Goal: Information Seeking & Learning: Learn about a topic

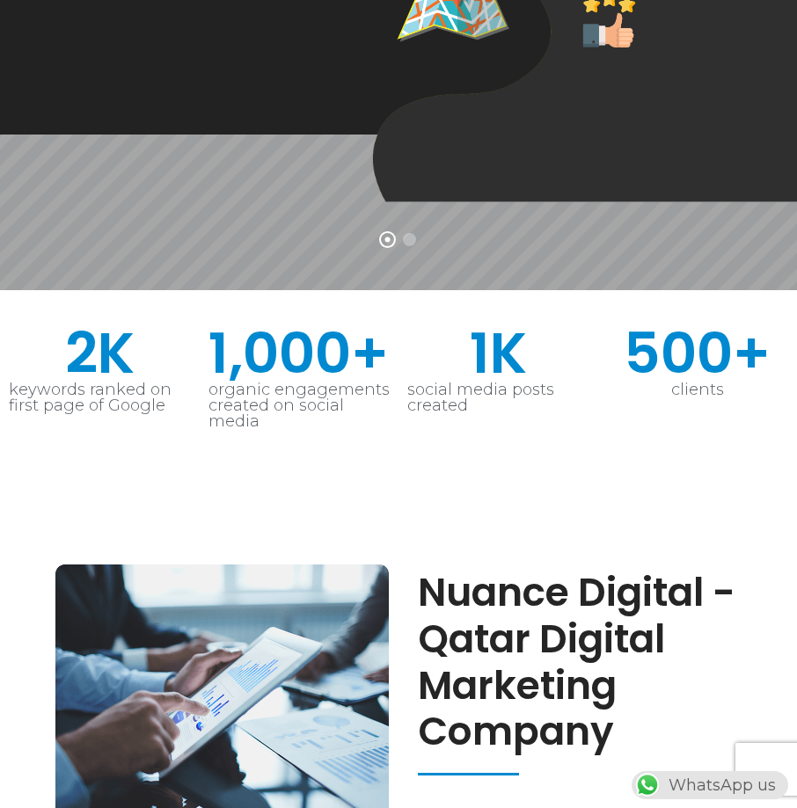
drag, startPoint x: 538, startPoint y: 288, endPoint x: 412, endPoint y: 288, distance: 126.6
drag, startPoint x: 412, startPoint y: 288, endPoint x: 617, endPoint y: 149, distance: 248.3
click at [617, 570] on h2 "Nuance Digital - Qatar Digital Marketing Company" at bounding box center [598, 663] width 361 height 186
drag, startPoint x: 415, startPoint y: 55, endPoint x: 437, endPoint y: 75, distance: 29.9
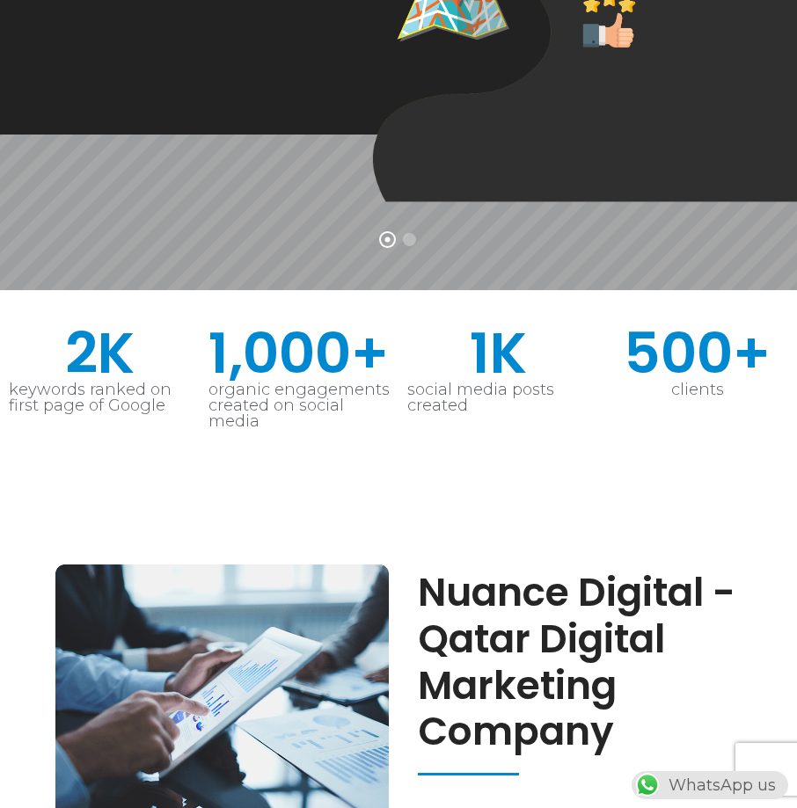
click at [418, 570] on h2 "Nuance Digital - Qatar Digital Marketing Company" at bounding box center [598, 663] width 361 height 186
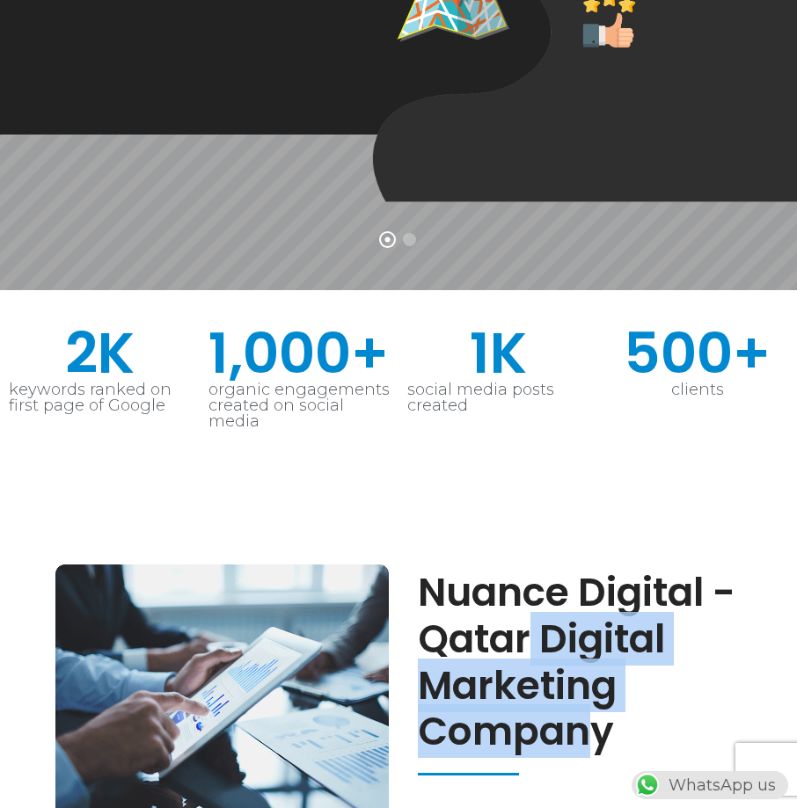
drag, startPoint x: 529, startPoint y: 157, endPoint x: 563, endPoint y: 206, distance: 59.5
click at [563, 570] on h2 "Nuance Digital - Qatar Digital Marketing Company" at bounding box center [598, 663] width 361 height 186
drag, startPoint x: 563, startPoint y: 206, endPoint x: 613, endPoint y: 210, distance: 50.3
click at [613, 570] on h2 "Nuance Digital - Qatar Digital Marketing Company" at bounding box center [598, 663] width 361 height 186
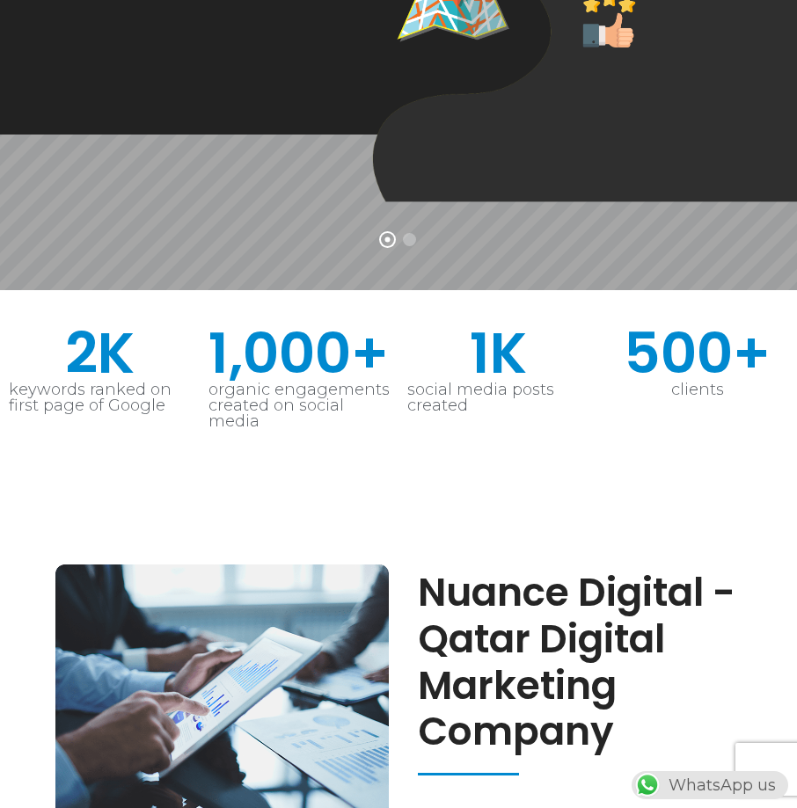
click at [613, 570] on h2 "Nuance Digital - Qatar Digital Marketing Company" at bounding box center [598, 663] width 361 height 186
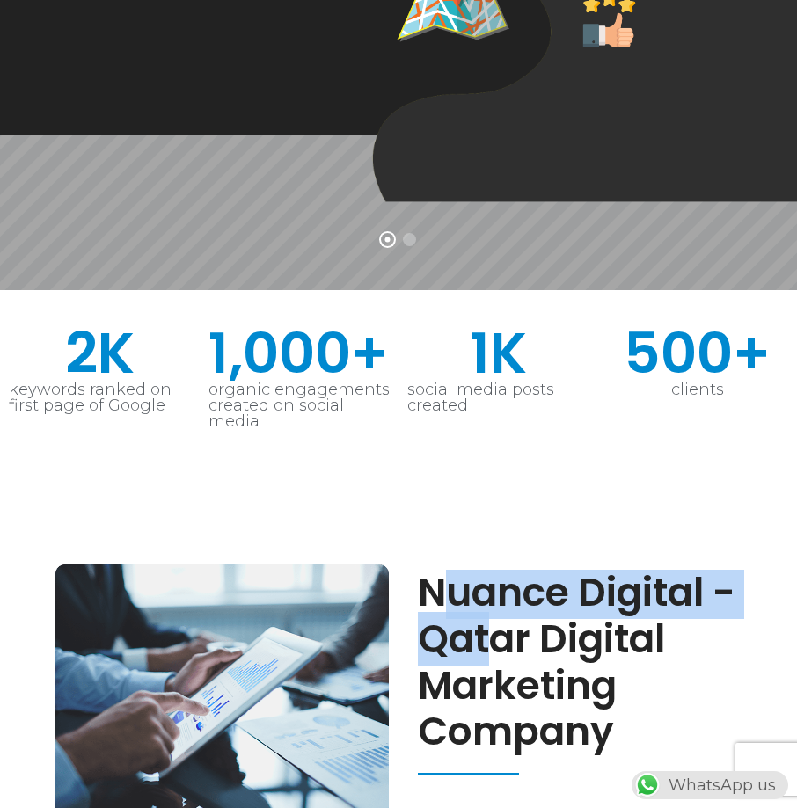
drag, startPoint x: 419, startPoint y: 53, endPoint x: 503, endPoint y: 125, distance: 111.0
click at [503, 570] on h2 "Nuance Digital - Qatar Digital Marketing Company" at bounding box center [598, 663] width 361 height 186
drag, startPoint x: 503, startPoint y: 125, endPoint x: 609, endPoint y: 225, distance: 145.6
click at [609, 570] on div "Nuance Digital - Qatar Digital Marketing Company" at bounding box center [598, 673] width 361 height 206
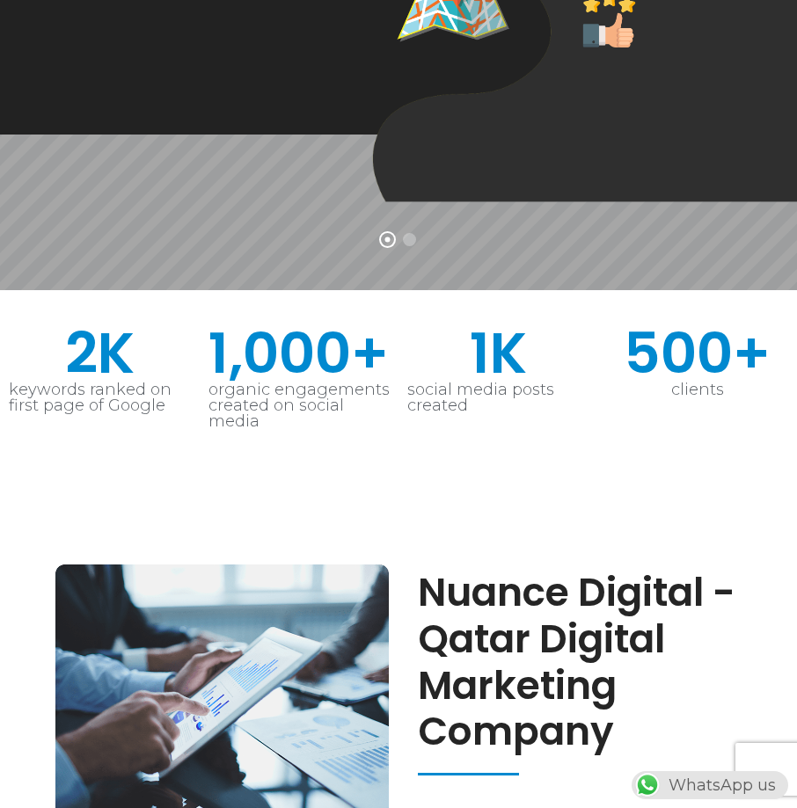
drag, startPoint x: 482, startPoint y: 106, endPoint x: 618, endPoint y: 199, distance: 165.1
click at [618, 570] on h2 "Nuance Digital - Qatar Digital Marketing Company" at bounding box center [598, 663] width 361 height 186
copy h2 "Nuance Digital - Qatar Digital Marketing Company"
